Goal: Information Seeking & Learning: Compare options

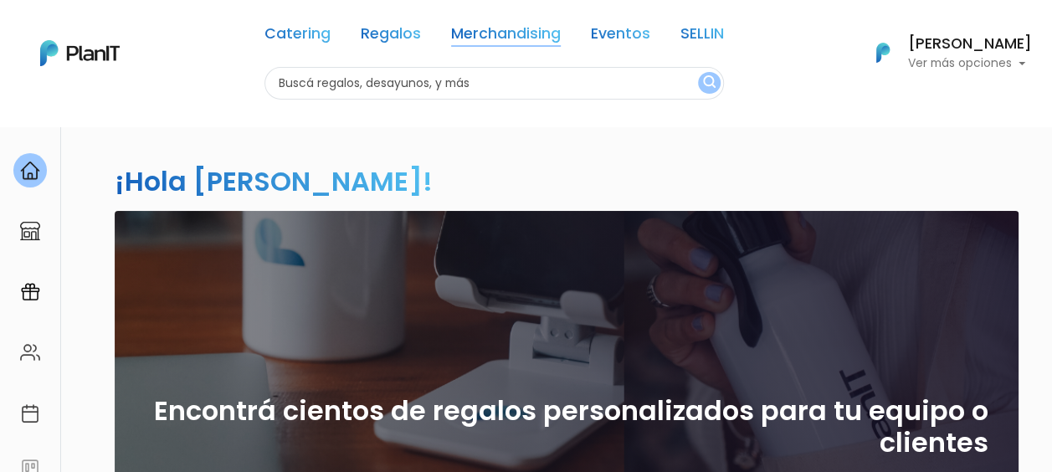
click at [486, 38] on link "Merchandising" at bounding box center [506, 37] width 110 height 20
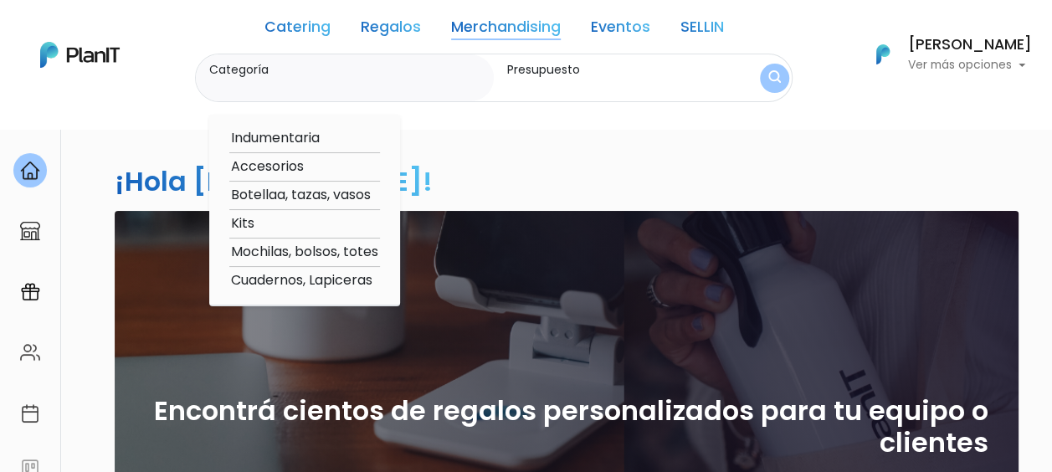
click at [346, 75] on label "Categoría" at bounding box center [348, 70] width 278 height 18
click at [346, 78] on input "Categoría" at bounding box center [348, 86] width 278 height 17
type input "toallas"
click at [769, 80] on img "submit" at bounding box center [775, 78] width 13 height 16
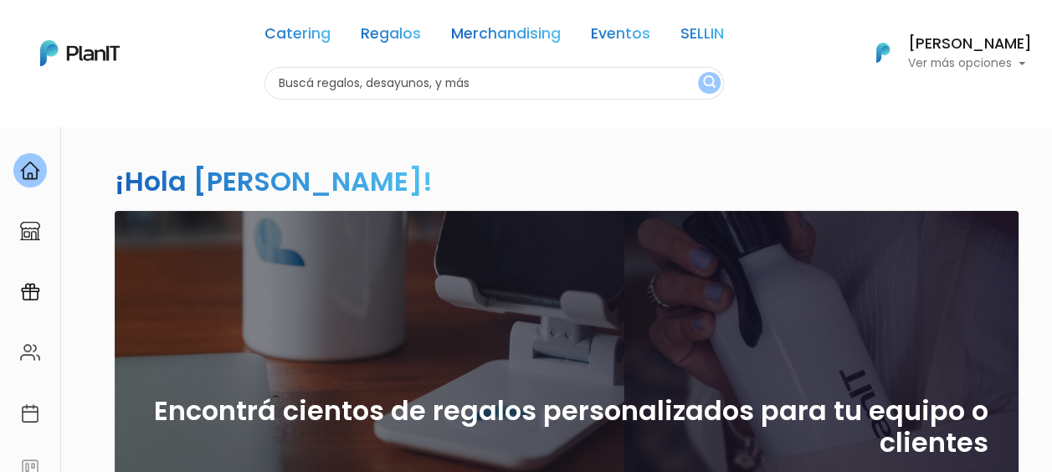
click at [440, 89] on input "text" at bounding box center [495, 83] width 460 height 33
type input "toallas"
click at [703, 87] on img "submit" at bounding box center [709, 83] width 13 height 16
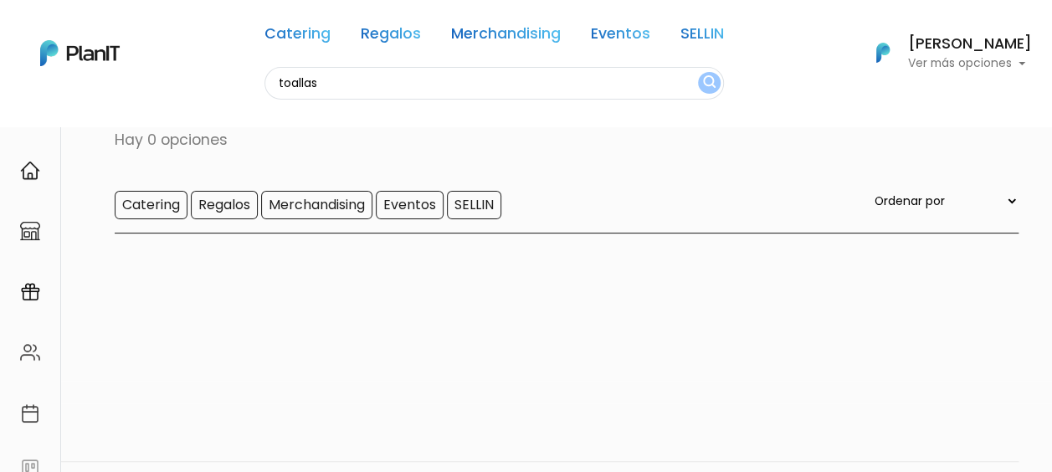
scroll to position [43, 0]
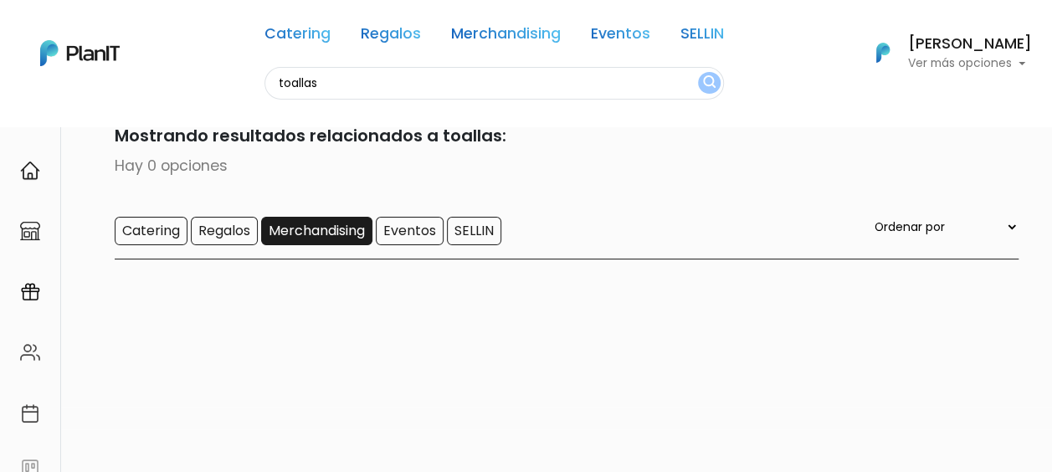
click at [337, 224] on input "Merchandising" at bounding box center [316, 231] width 111 height 28
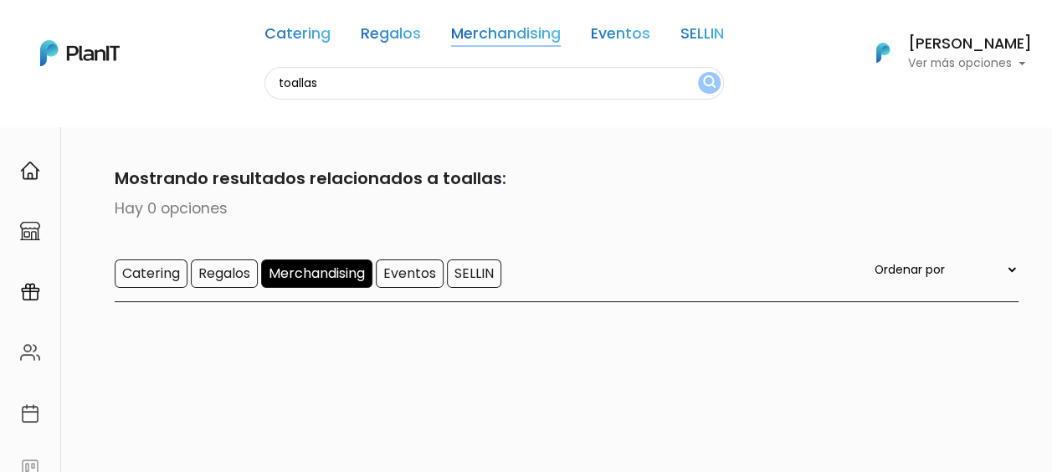
click at [494, 33] on link "Merchandising" at bounding box center [506, 37] width 110 height 20
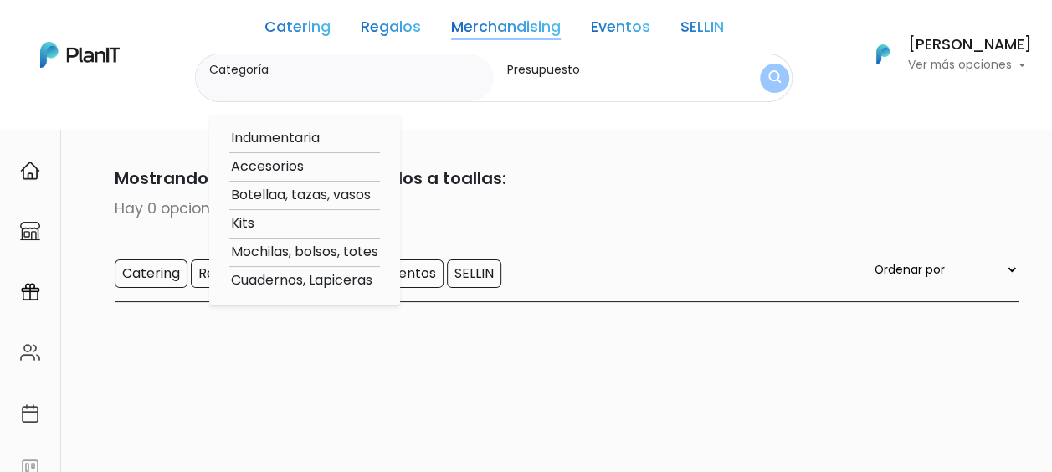
click at [277, 157] on option "Accesorios" at bounding box center [304, 167] width 151 height 21
type input "Accesorios"
type input "$0 - $1000"
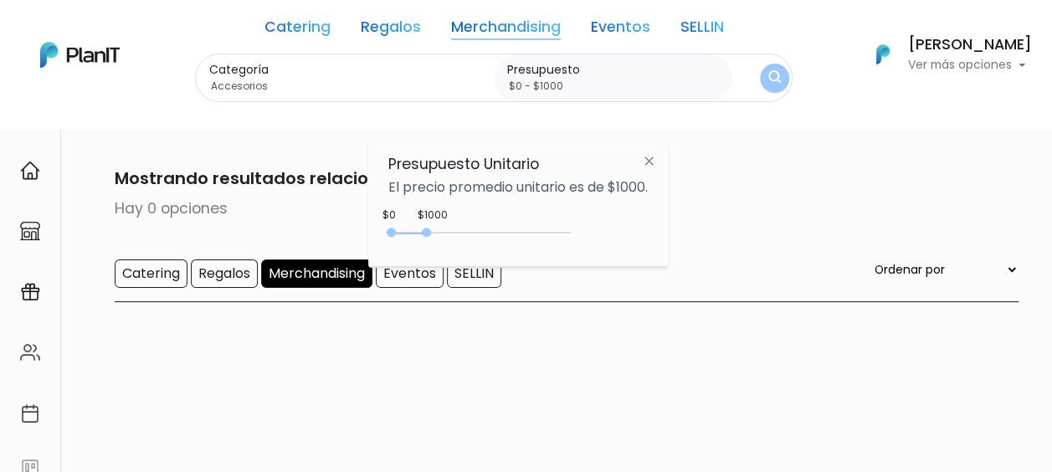
click at [657, 157] on img at bounding box center [649, 161] width 31 height 30
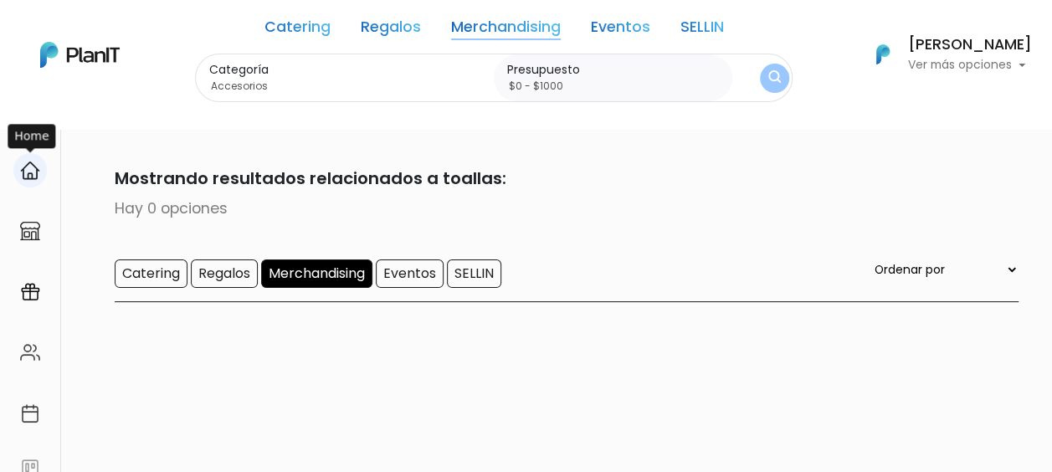
click at [32, 163] on img at bounding box center [30, 171] width 20 height 20
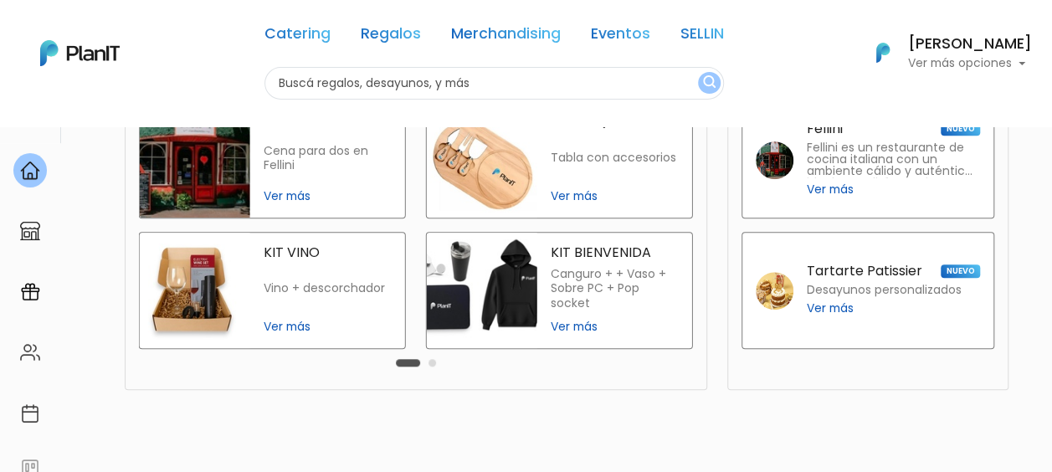
scroll to position [373, 0]
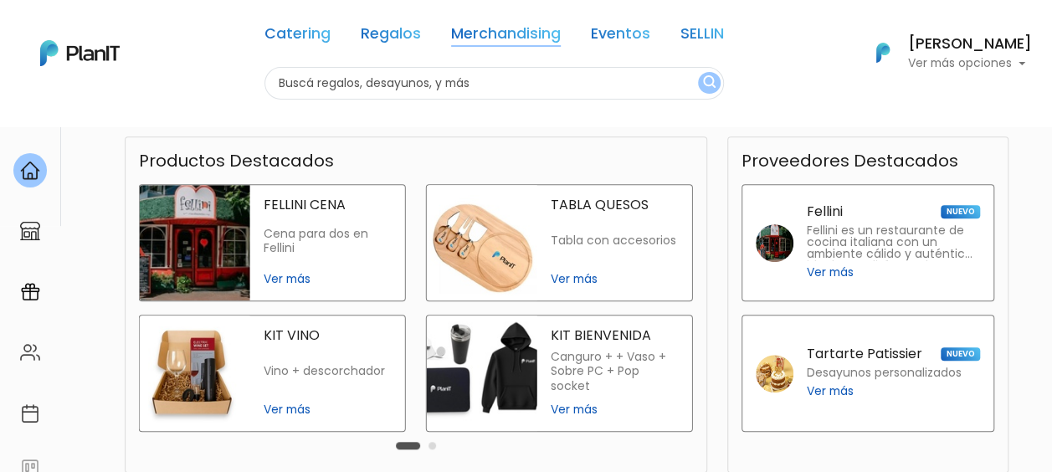
click at [522, 33] on link "Merchandising" at bounding box center [506, 37] width 110 height 20
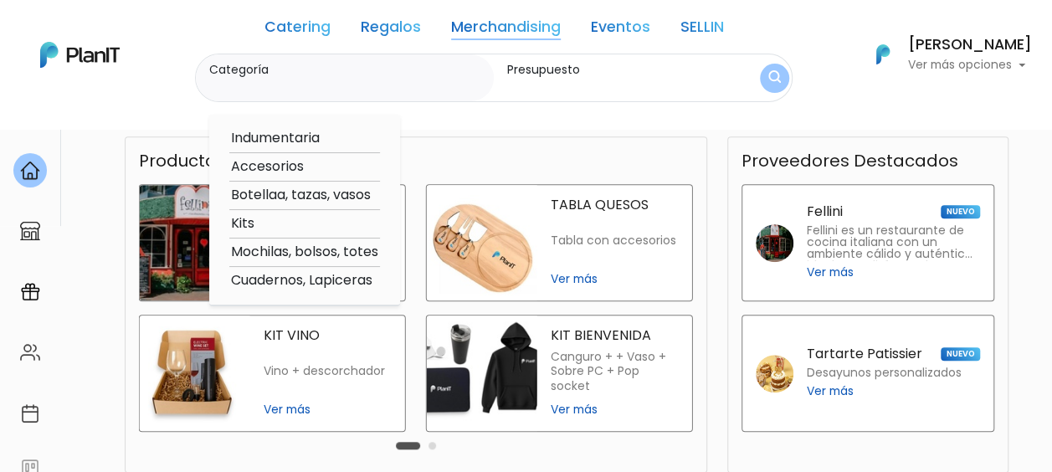
click at [332, 136] on option "Indumentaria" at bounding box center [304, 138] width 151 height 21
type input "Indumentaria"
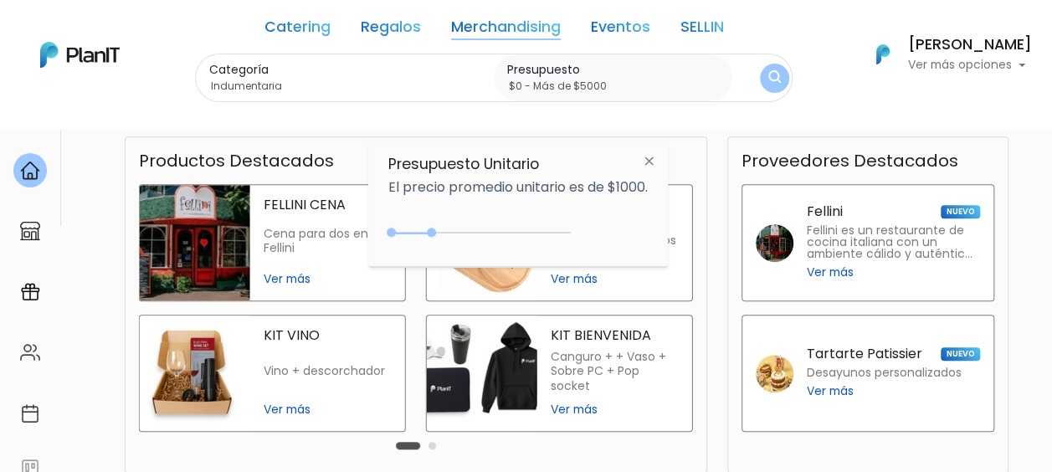
drag, startPoint x: 426, startPoint y: 233, endPoint x: 602, endPoint y: 260, distance: 177.9
click at [601, 262] on div "Presupuesto Unitario El precio promedio unitario es de $1000. $1150 $0 0 : 1150…" at bounding box center [518, 204] width 300 height 125
type input "$0 - Más de $5000"
click at [659, 158] on img at bounding box center [649, 161] width 31 height 30
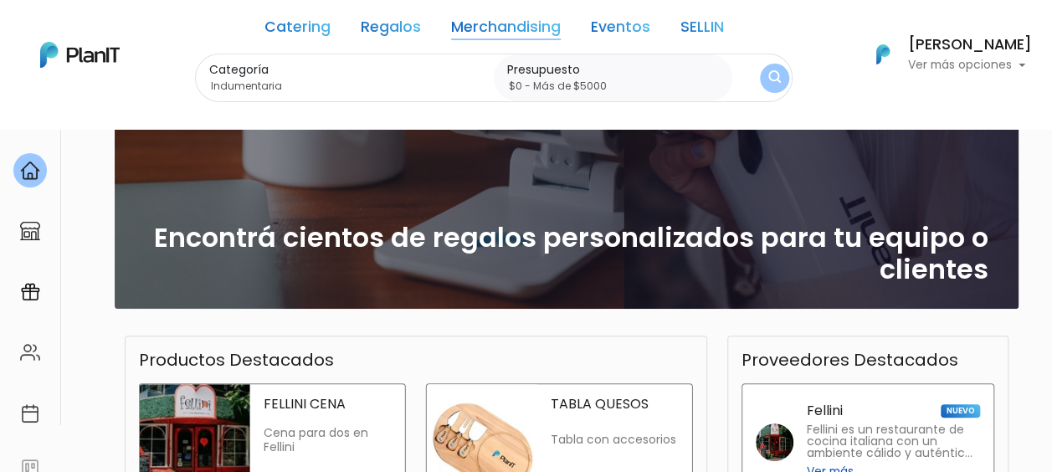
scroll to position [121, 0]
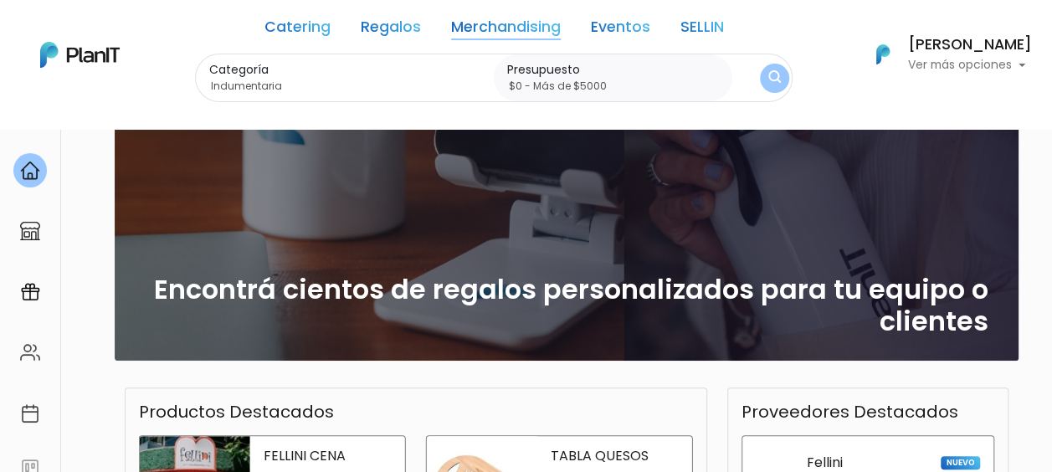
click at [769, 75] on img "submit" at bounding box center [775, 78] width 13 height 16
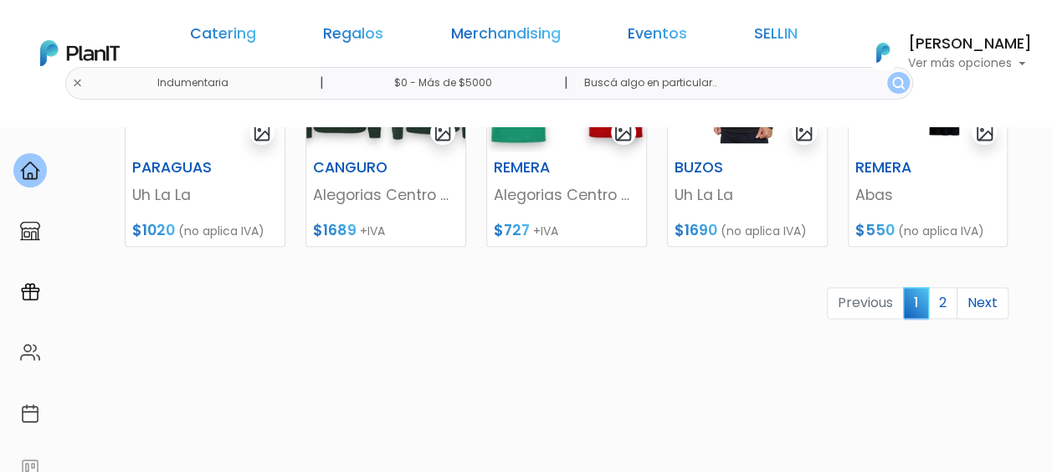
scroll to position [921, 0]
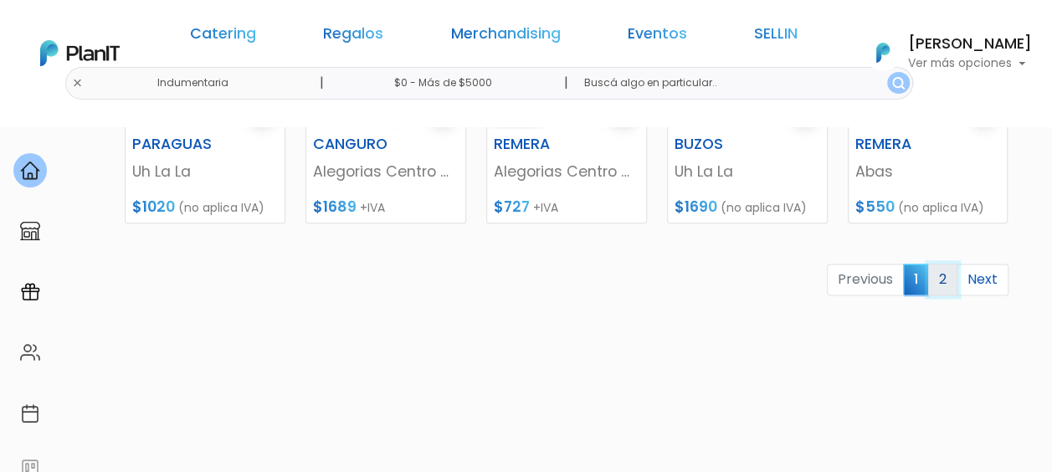
click at [950, 280] on link "2" at bounding box center [943, 280] width 29 height 32
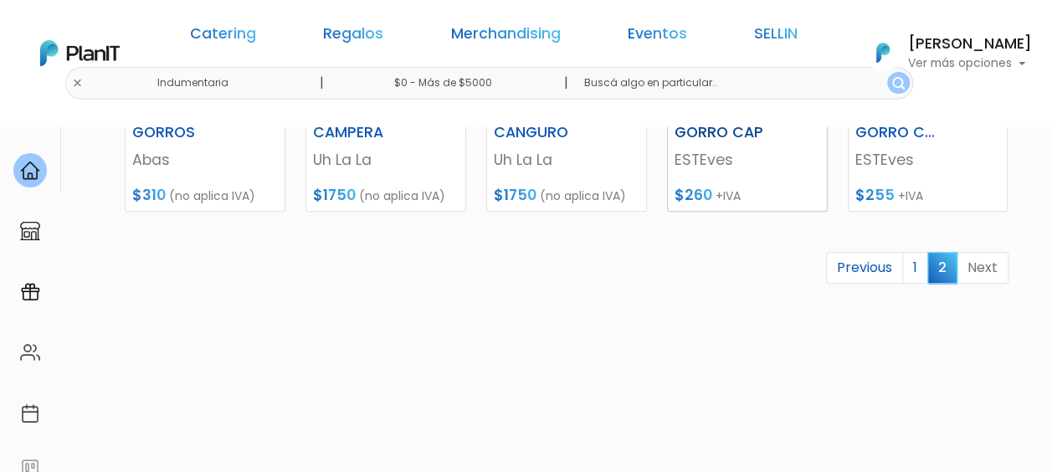
scroll to position [466, 0]
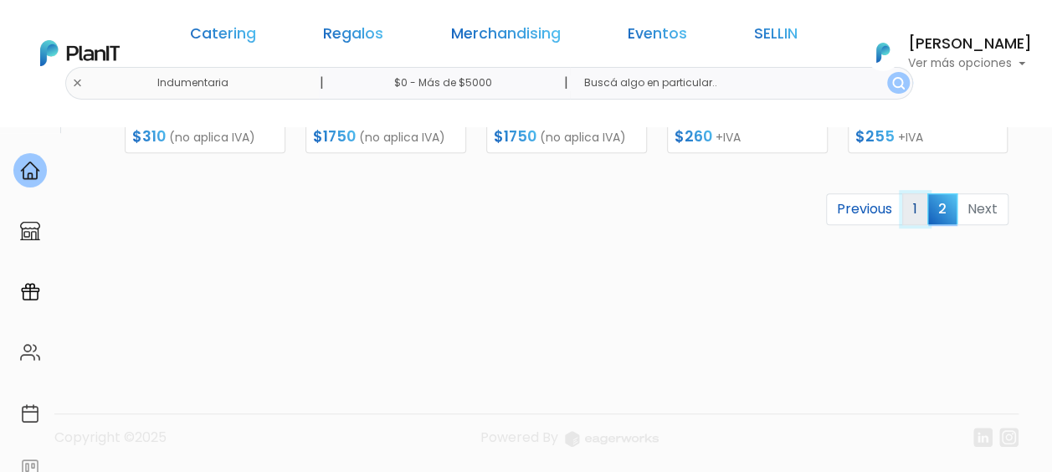
click at [921, 207] on link "1" at bounding box center [916, 209] width 26 height 32
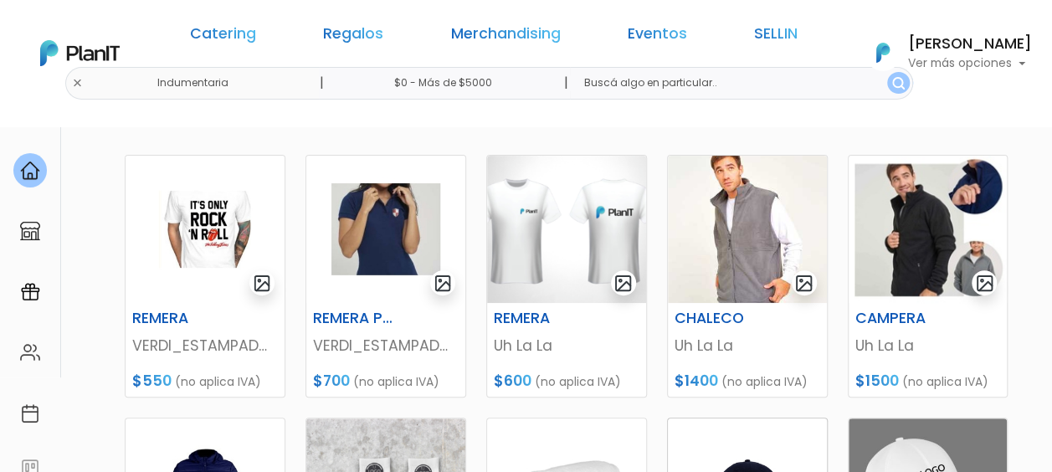
scroll to position [419, 0]
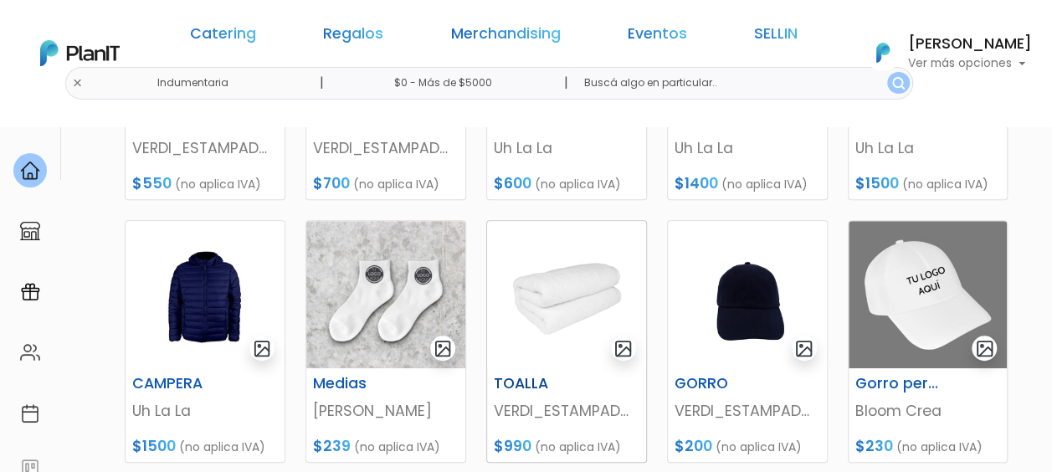
click at [567, 293] on img at bounding box center [566, 294] width 159 height 147
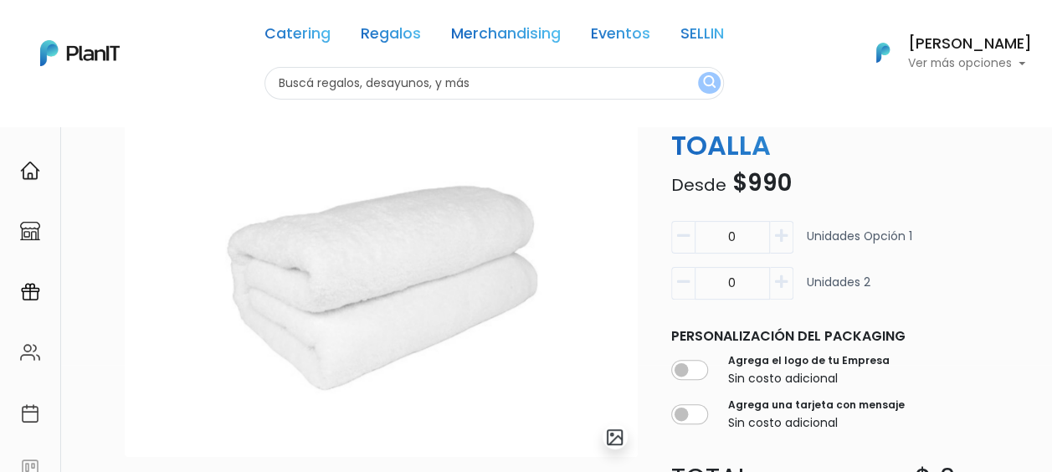
scroll to position [251, 0]
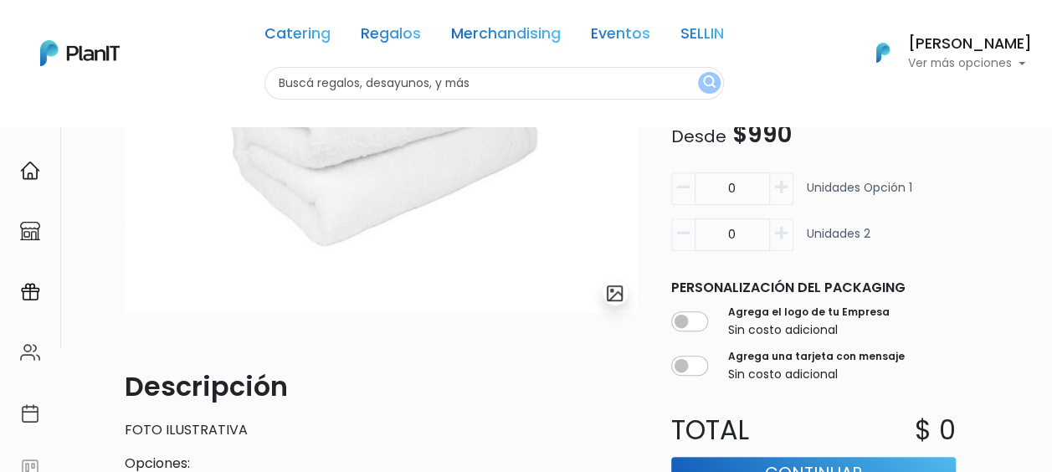
click at [613, 288] on img "submit" at bounding box center [614, 293] width 19 height 19
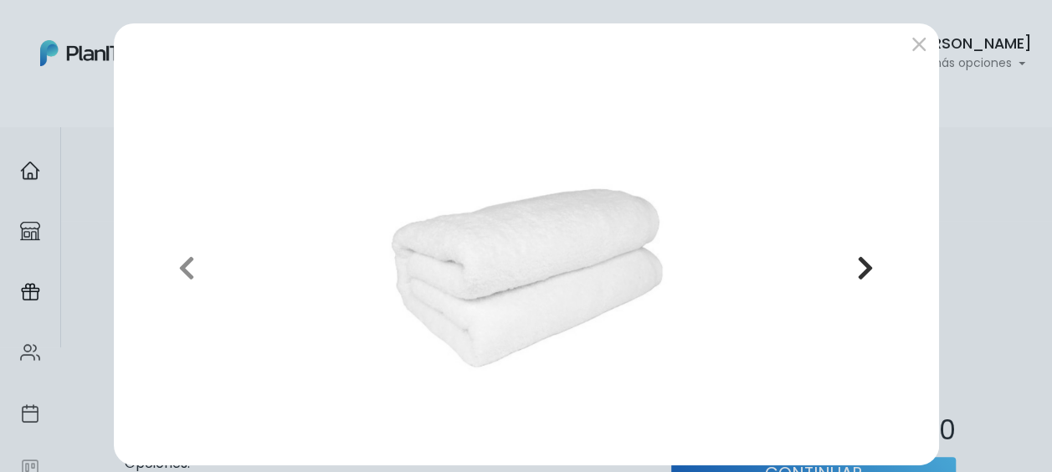
click at [858, 265] on icon "button" at bounding box center [865, 268] width 17 height 27
drag, startPoint x: 857, startPoint y: 265, endPoint x: 493, endPoint y: 263, distance: 364.2
click at [857, 265] on icon "button" at bounding box center [865, 268] width 17 height 27
click at [179, 268] on icon "button" at bounding box center [186, 268] width 17 height 27
click at [912, 42] on button "submit" at bounding box center [919, 44] width 27 height 27
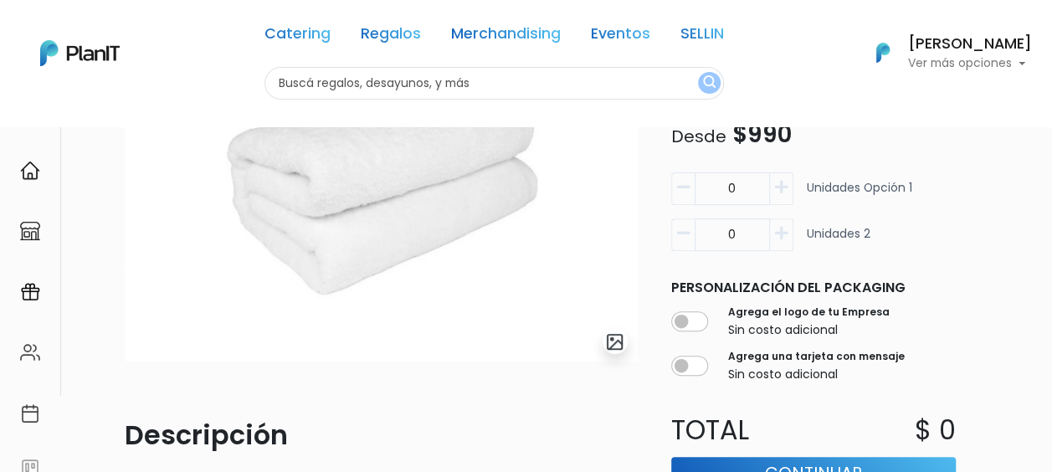
scroll to position [167, 0]
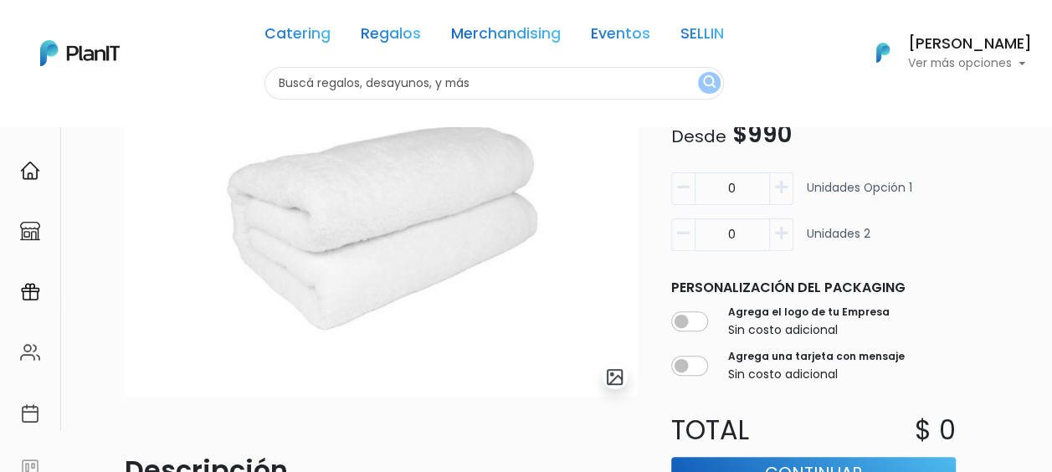
click at [784, 230] on icon "button" at bounding box center [781, 233] width 13 height 15
type input "1"
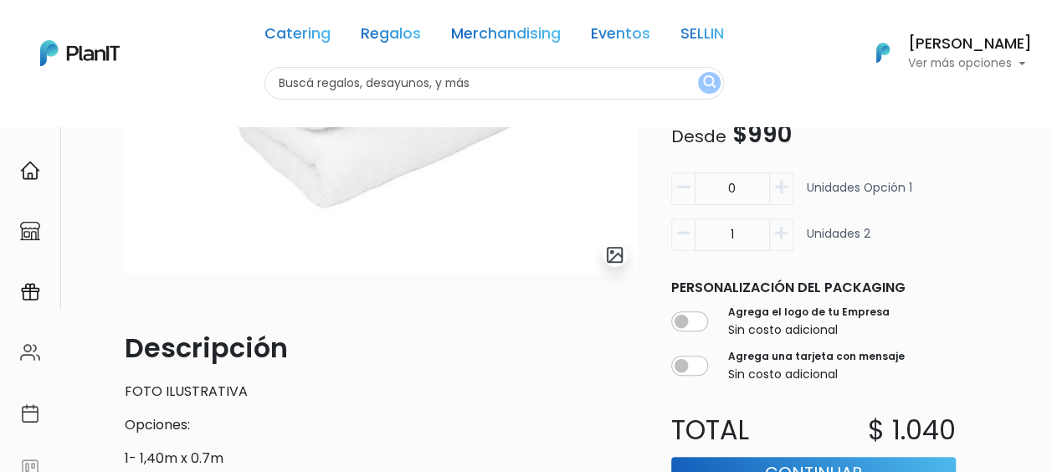
scroll to position [0, 0]
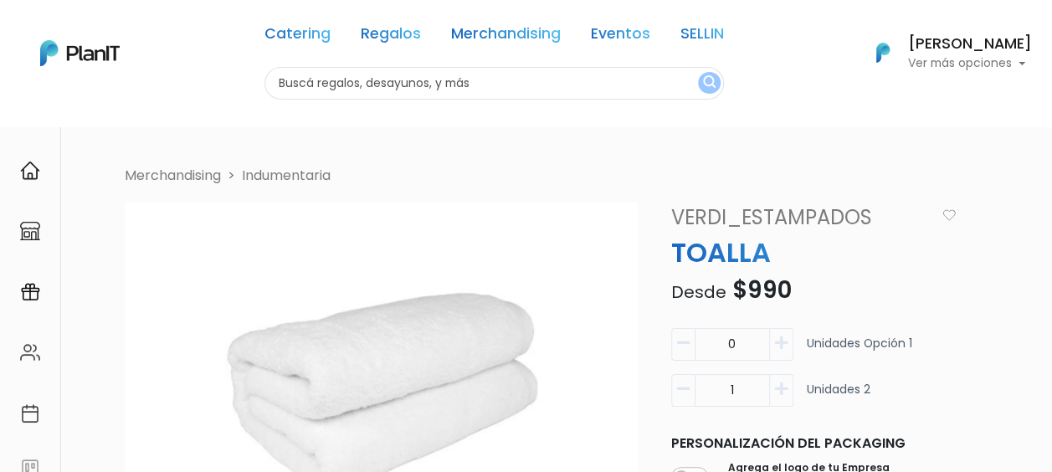
drag, startPoint x: 466, startPoint y: 83, endPoint x: 119, endPoint y: 25, distance: 352.2
click at [119, 25] on div "Catering Regalos Merchandising Eventos SELLIN Catering Regalos Merchandising Ev…" at bounding box center [526, 53] width 1052 height 93
type input "termos"
click at [703, 80] on img "submit" at bounding box center [709, 83] width 13 height 16
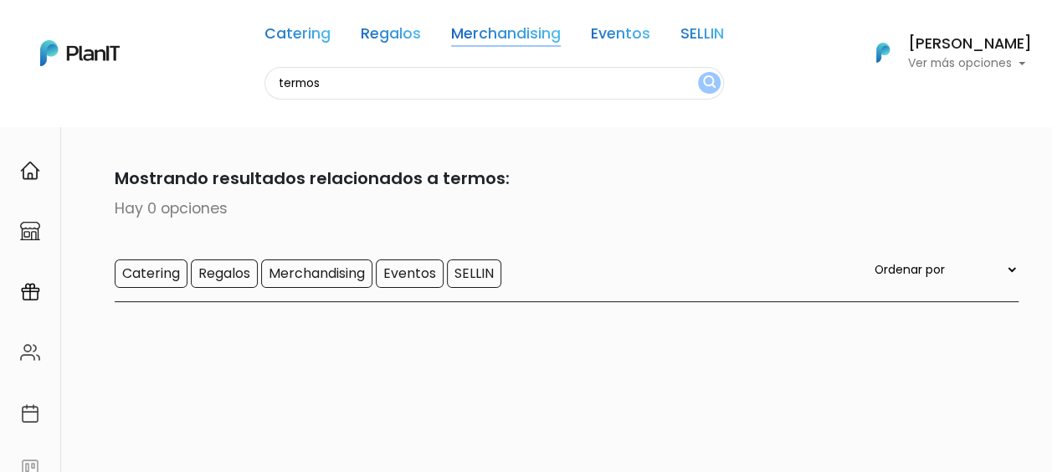
click at [489, 33] on link "Merchandising" at bounding box center [506, 37] width 110 height 20
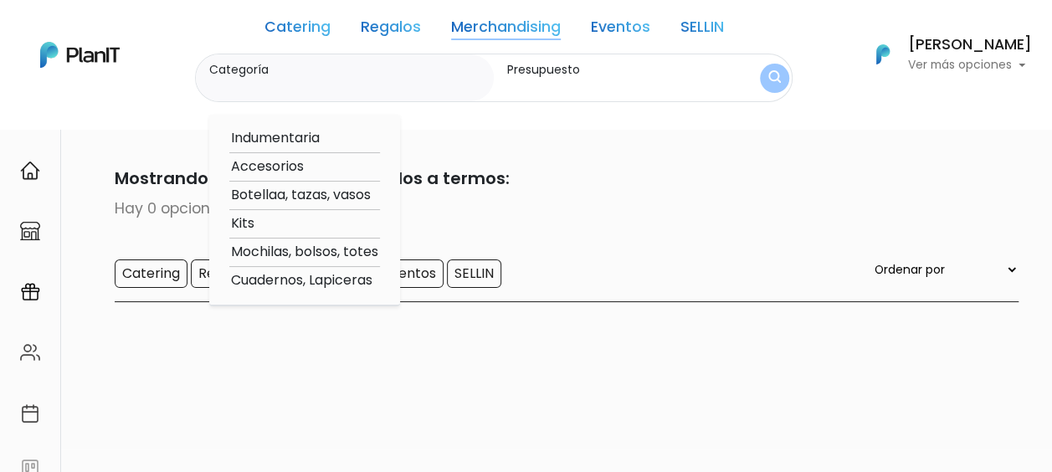
click at [255, 68] on label "Categoría" at bounding box center [348, 70] width 278 height 18
click at [255, 78] on input "Categoría" at bounding box center [348, 86] width 278 height 17
type input "termo"
click button "submit" at bounding box center [774, 78] width 29 height 29
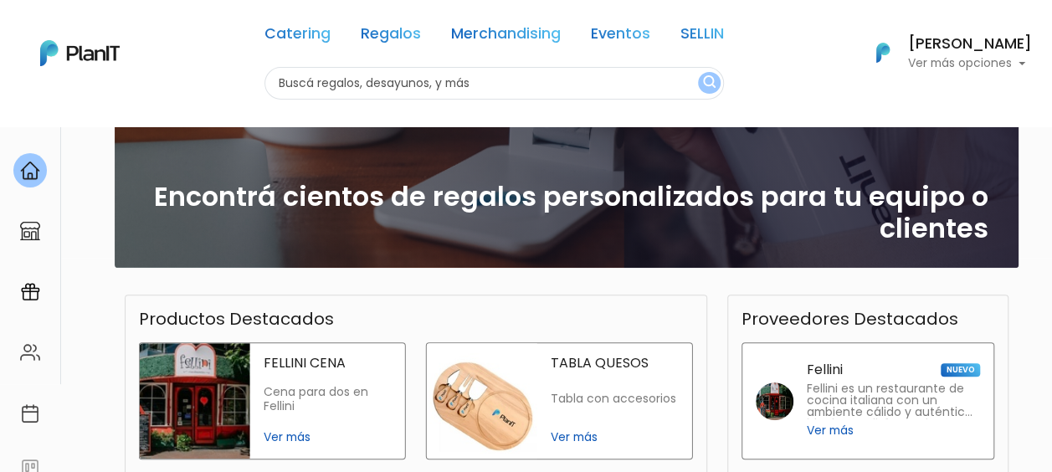
scroll to position [167, 0]
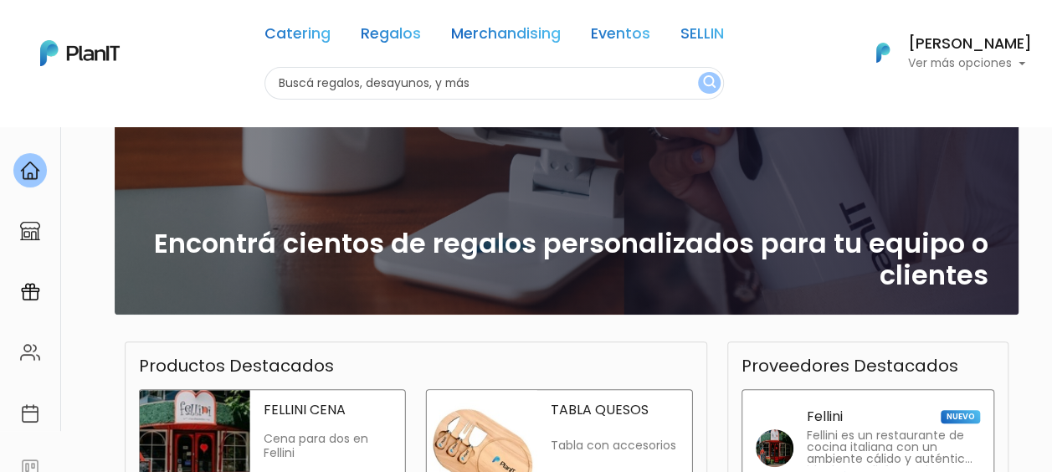
click at [703, 79] on img "submit" at bounding box center [709, 83] width 13 height 16
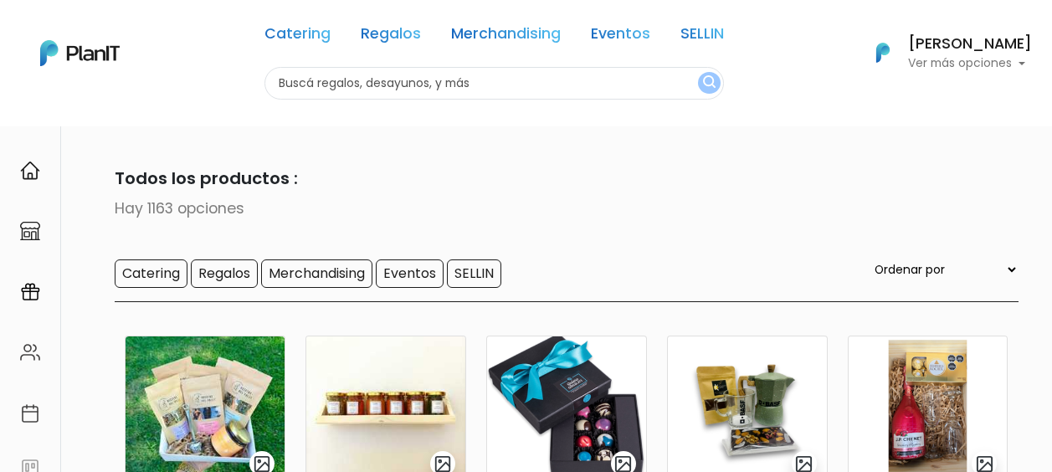
click at [504, 75] on input "text" at bounding box center [495, 83] width 460 height 33
type input "termo"
click at [703, 82] on img "submit" at bounding box center [709, 83] width 13 height 16
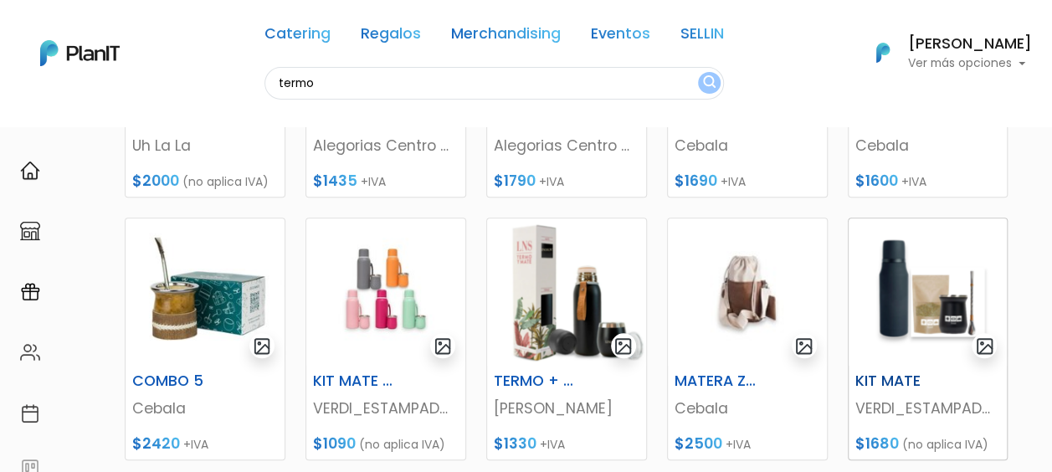
scroll to position [754, 0]
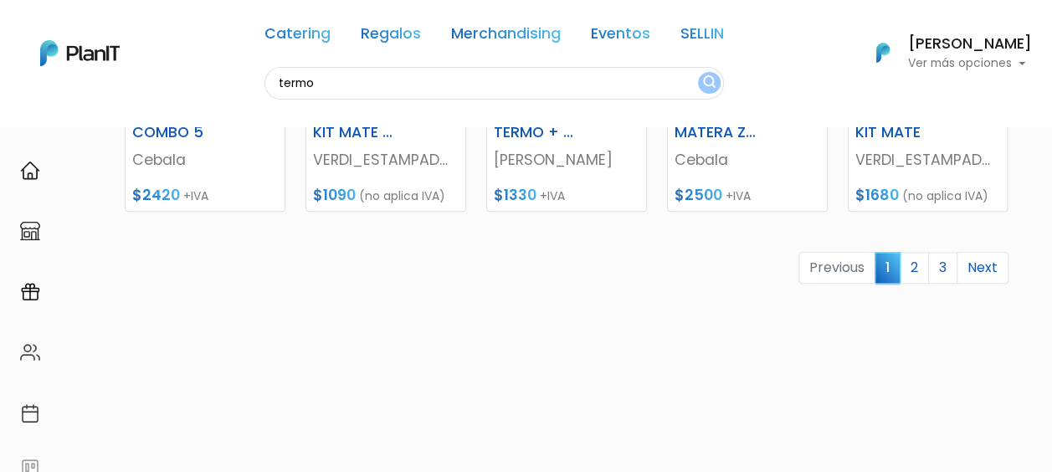
scroll to position [921, 0]
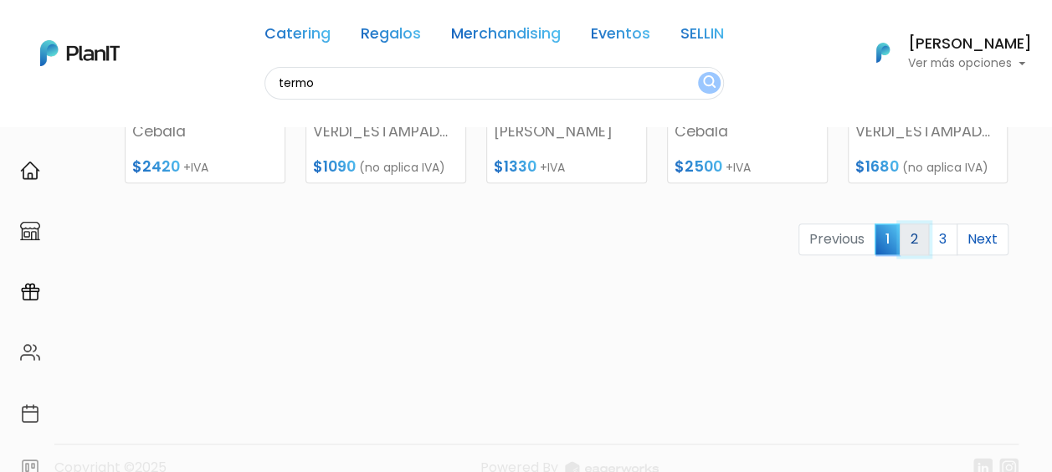
click at [918, 234] on link "2" at bounding box center [914, 240] width 29 height 32
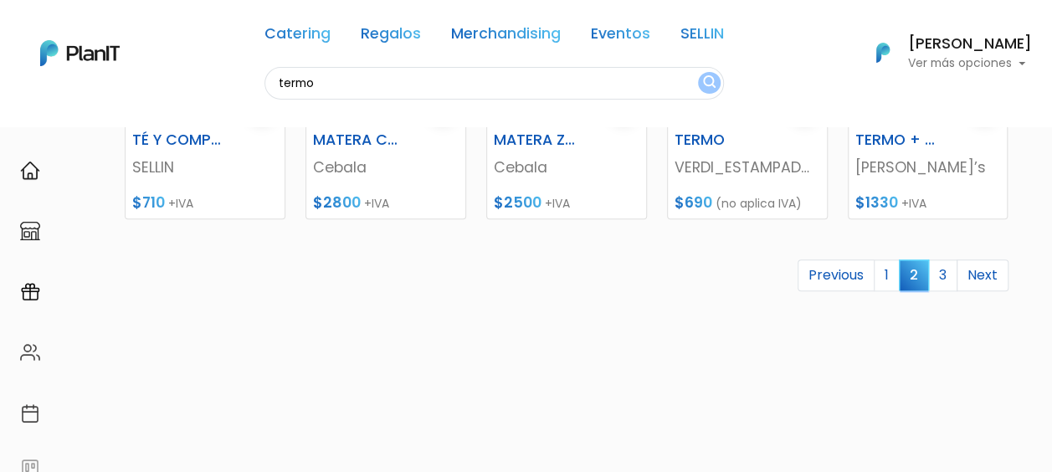
scroll to position [921, 0]
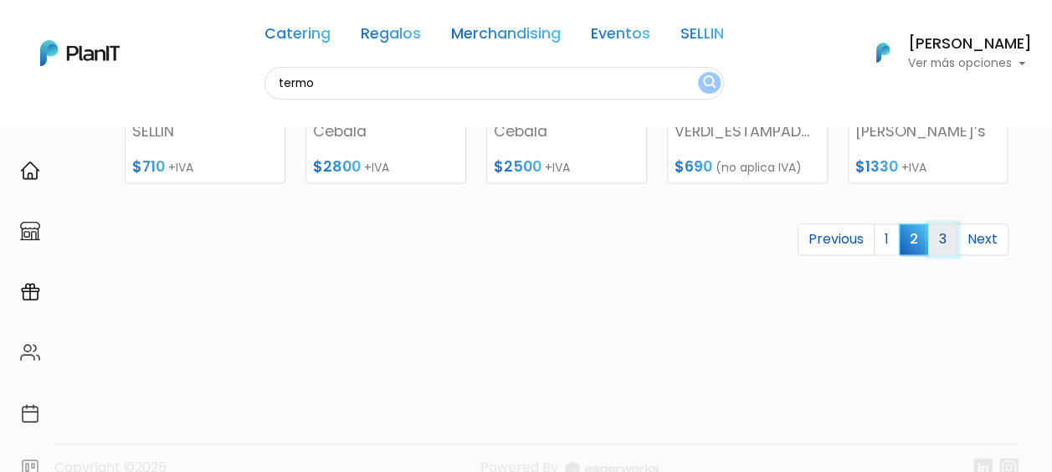
click at [941, 237] on link "3" at bounding box center [943, 240] width 29 height 32
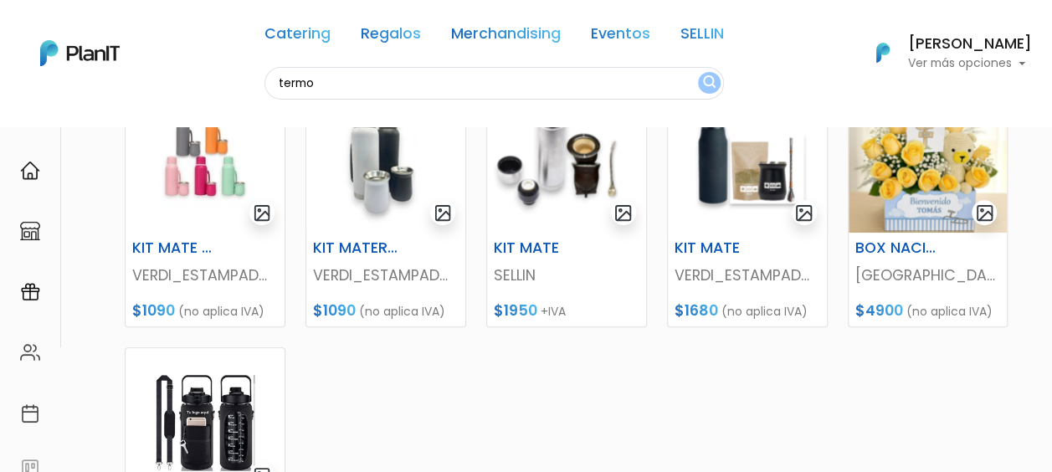
scroll to position [167, 0]
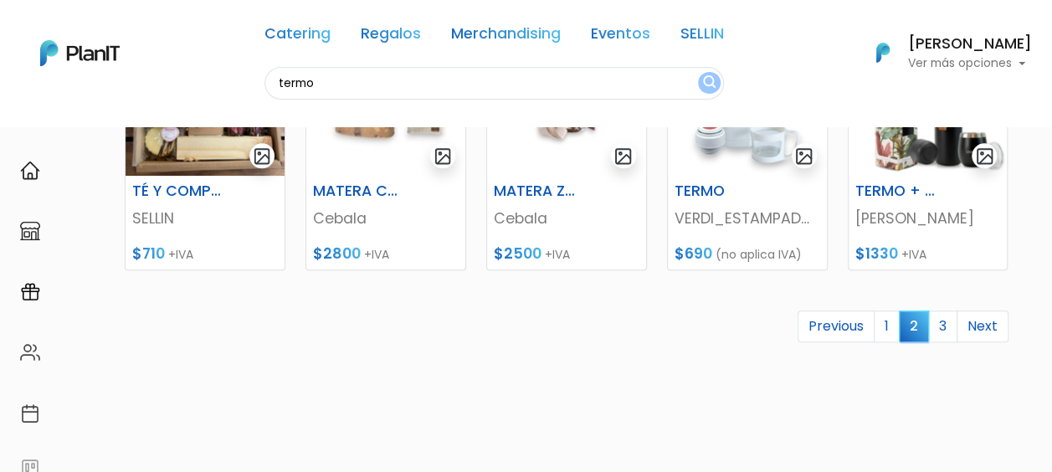
scroll to position [670, 0]
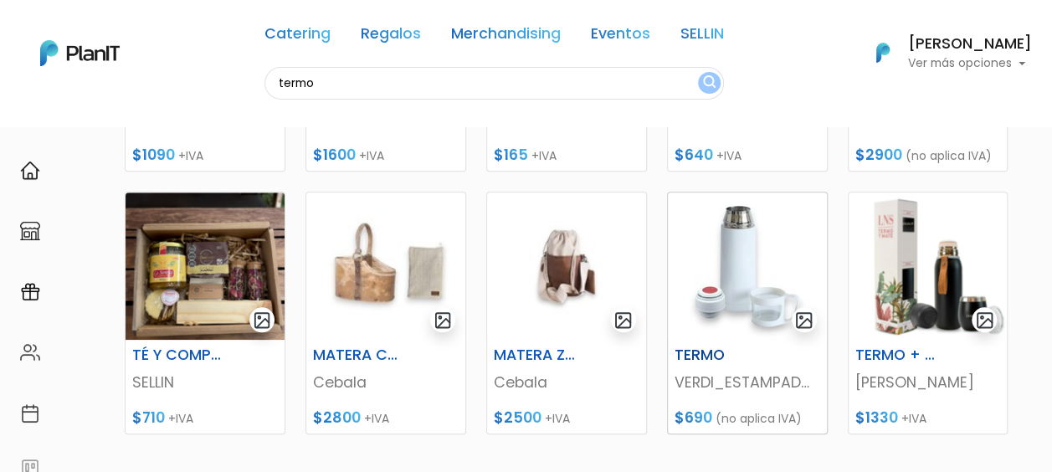
click at [738, 275] on img at bounding box center [747, 266] width 159 height 147
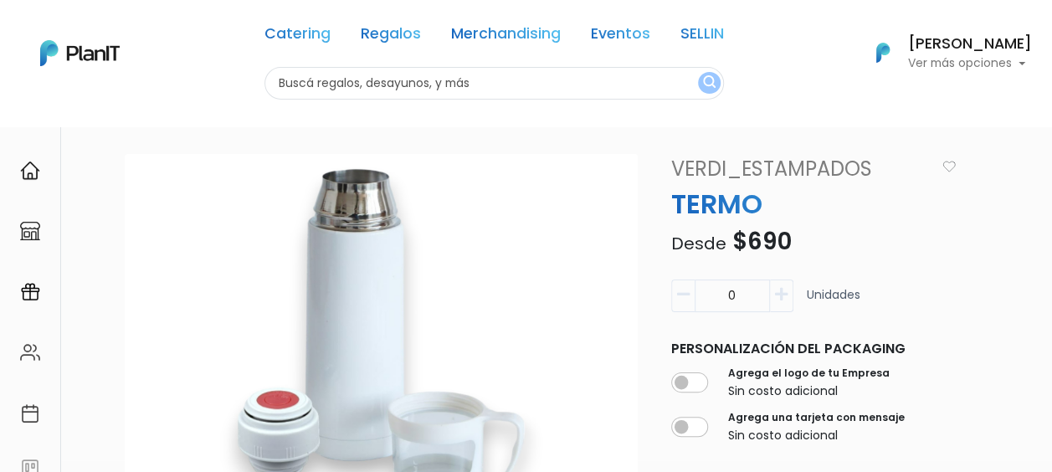
scroll to position [84, 0]
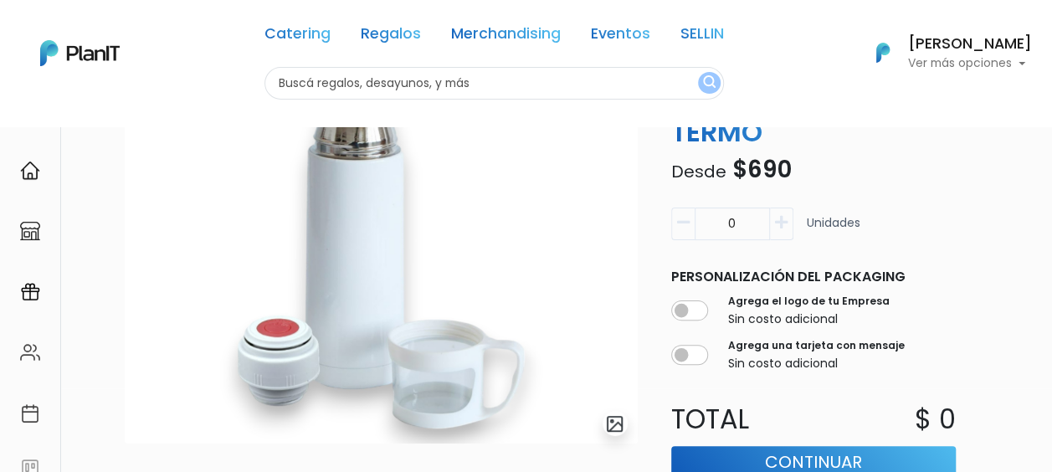
click at [615, 425] on img "submit" at bounding box center [614, 423] width 19 height 19
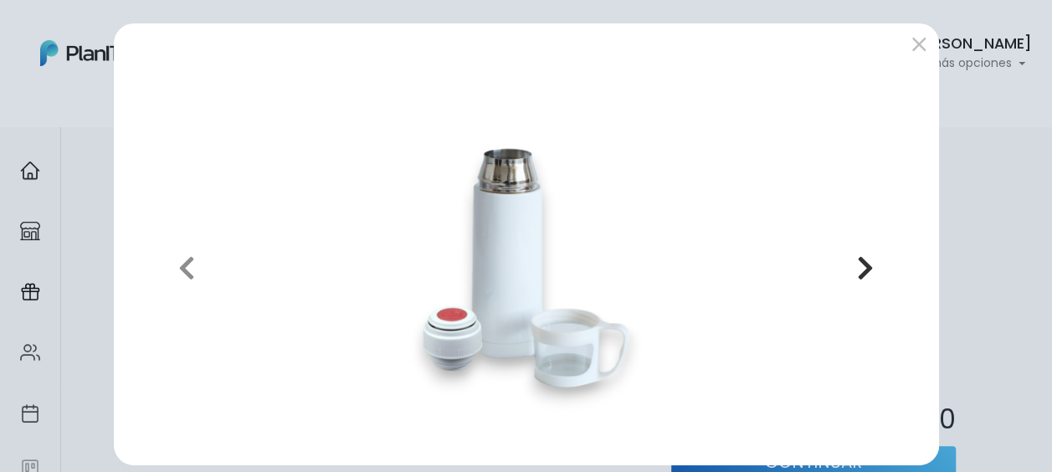
click at [861, 266] on icon "button" at bounding box center [865, 268] width 17 height 27
click at [866, 265] on icon "button" at bounding box center [865, 268] width 17 height 27
drag, startPoint x: 866, startPoint y: 265, endPoint x: 455, endPoint y: 278, distance: 410.5
click at [865, 265] on icon "button" at bounding box center [865, 268] width 17 height 27
click at [169, 270] on button "Previous" at bounding box center [187, 268] width 120 height 368
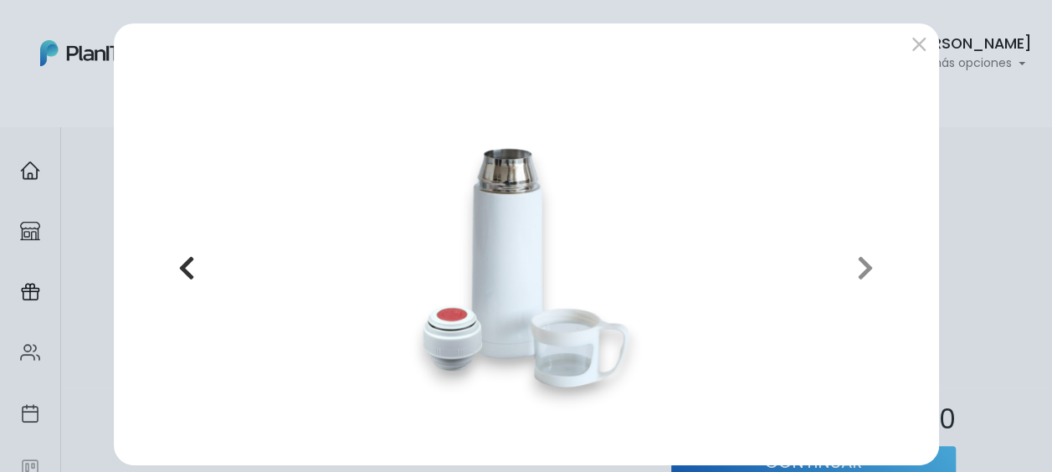
click at [179, 271] on icon "button" at bounding box center [186, 268] width 17 height 27
click at [181, 271] on icon "button" at bounding box center [186, 268] width 17 height 27
click at [184, 271] on icon "button" at bounding box center [186, 268] width 17 height 27
click at [186, 271] on icon "button" at bounding box center [186, 268] width 17 height 27
click at [861, 265] on icon "button" at bounding box center [865, 268] width 17 height 27
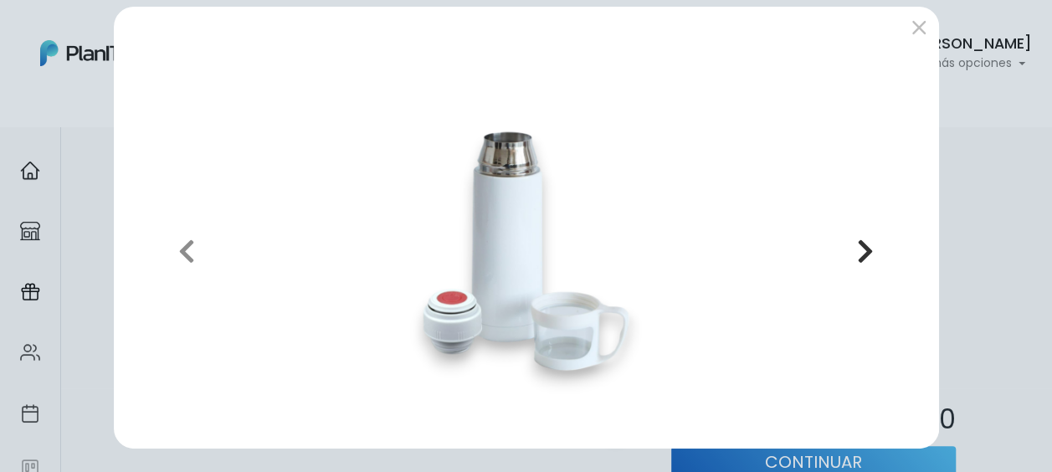
scroll to position [0, 0]
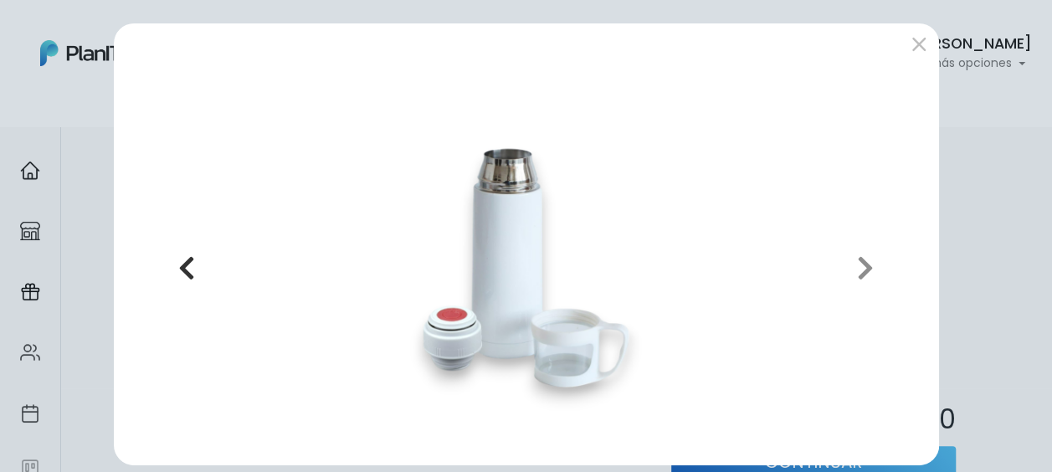
drag, startPoint x: 165, startPoint y: 273, endPoint x: 204, endPoint y: 275, distance: 39.4
click at [166, 275] on button "Previous" at bounding box center [187, 268] width 120 height 368
click at [918, 36] on button "submit" at bounding box center [919, 44] width 27 height 27
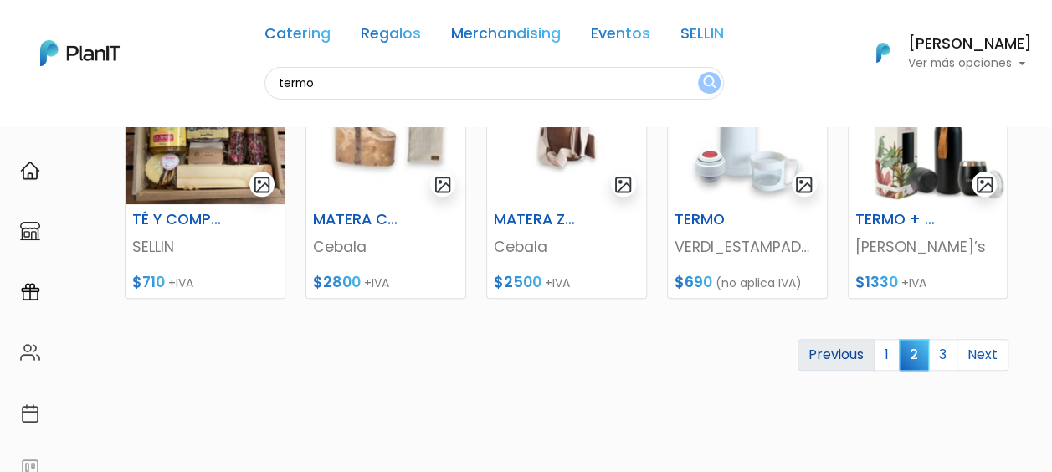
scroll to position [837, 0]
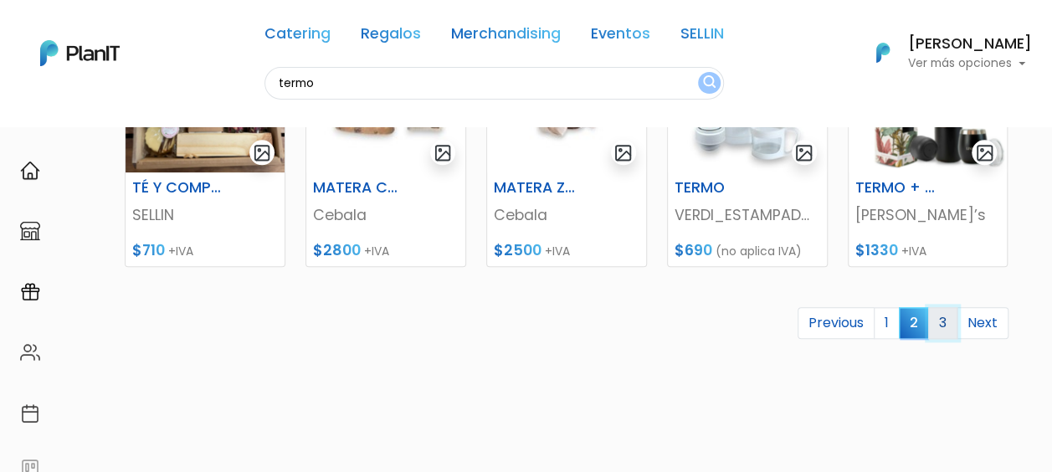
click at [944, 318] on link "3" at bounding box center [943, 323] width 29 height 32
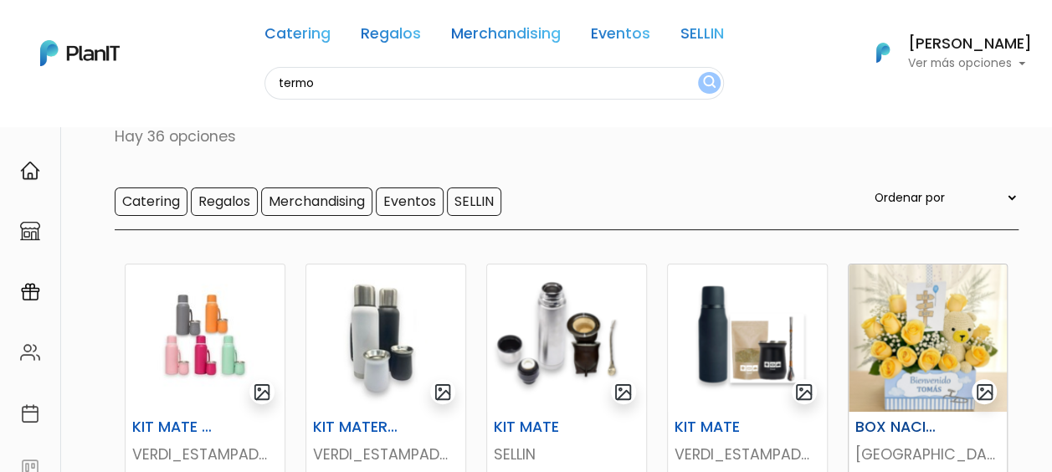
scroll to position [167, 0]
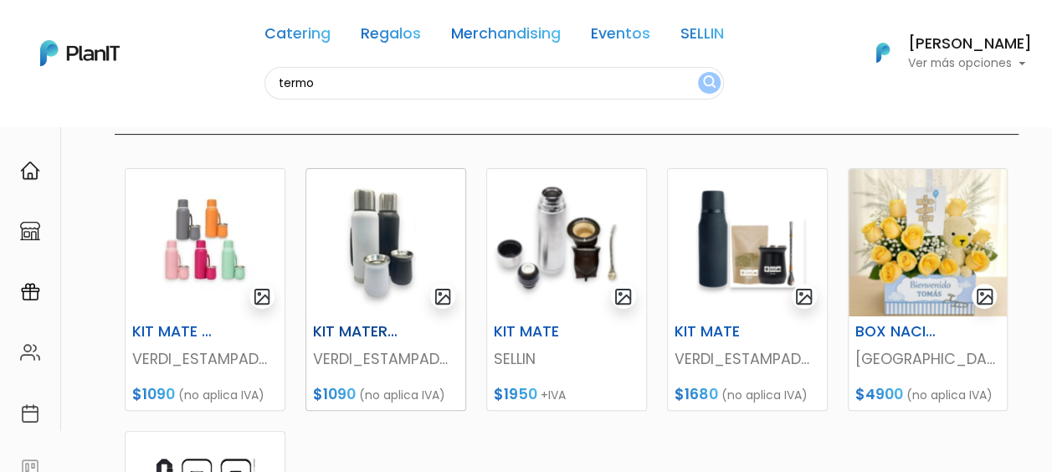
click at [378, 253] on img at bounding box center [385, 242] width 159 height 147
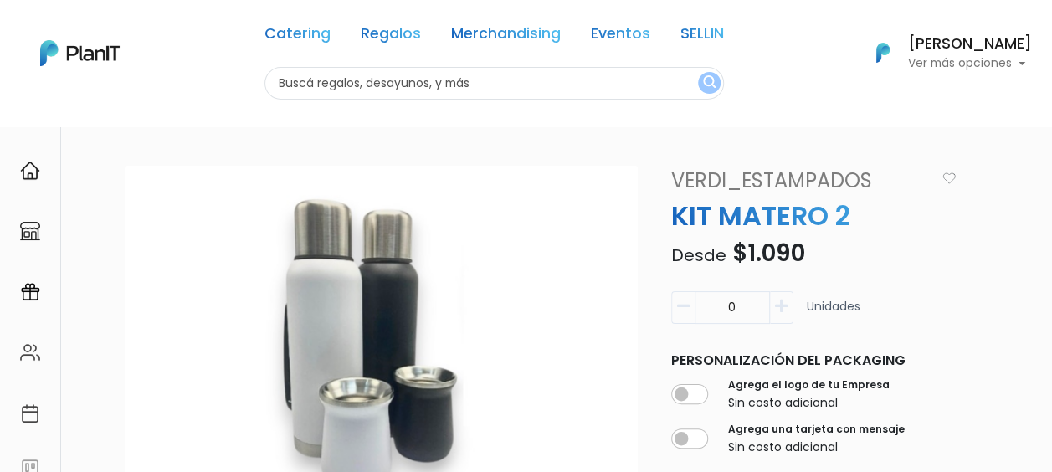
scroll to position [84, 0]
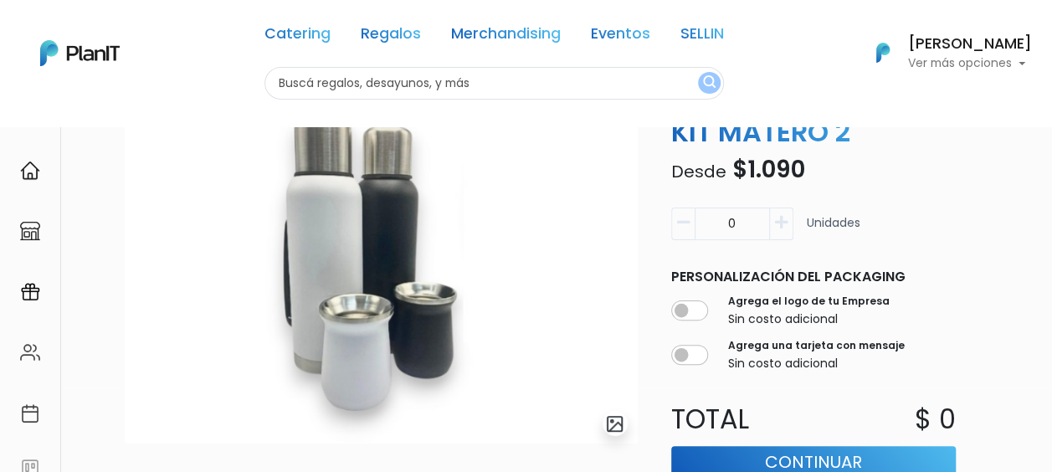
click at [512, 85] on input "text" at bounding box center [495, 83] width 460 height 33
type input "mate"
click at [703, 79] on img "submit" at bounding box center [709, 83] width 13 height 16
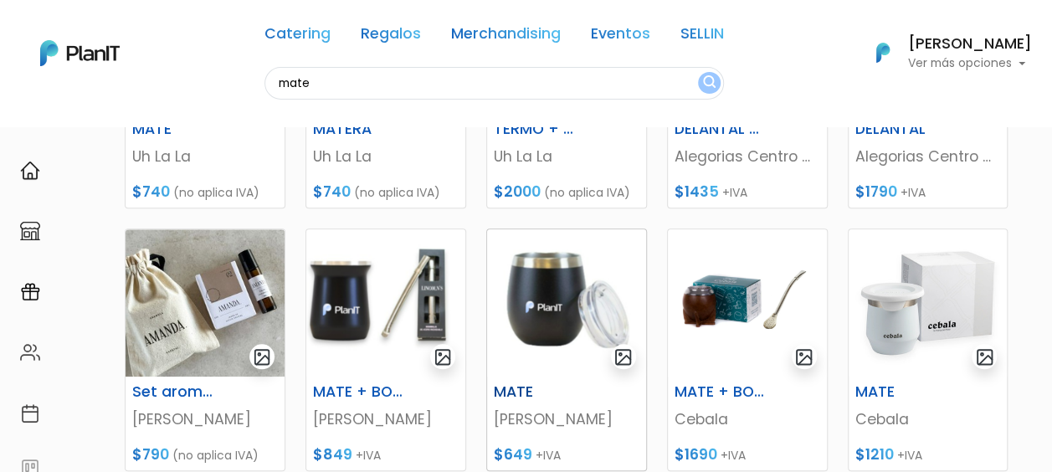
scroll to position [670, 0]
